Goal: Find specific page/section: Find specific page/section

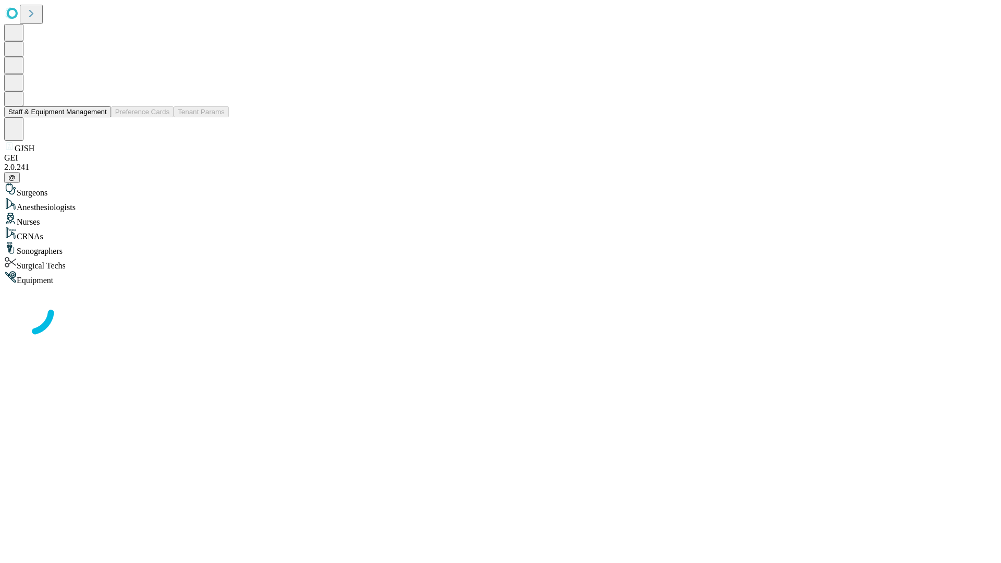
click at [100, 117] on button "Staff & Equipment Management" at bounding box center [57, 111] width 107 height 11
